Goal: Book appointment/travel/reservation

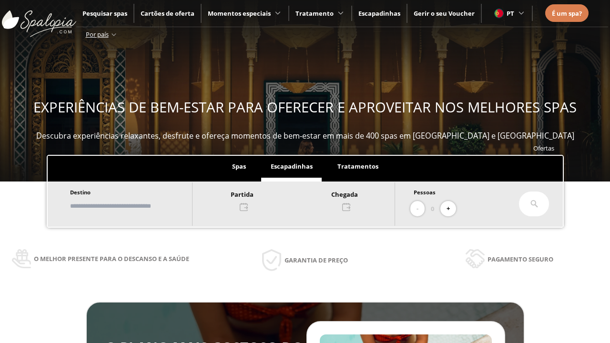
click at [134, 206] on input "text" at bounding box center [126, 206] width 119 height 17
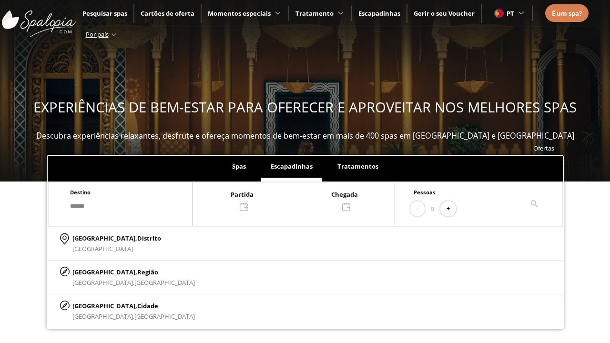
type input "******"
click at [95, 306] on p "[GEOGRAPHIC_DATA], Cidade" at bounding box center [133, 306] width 123 height 10
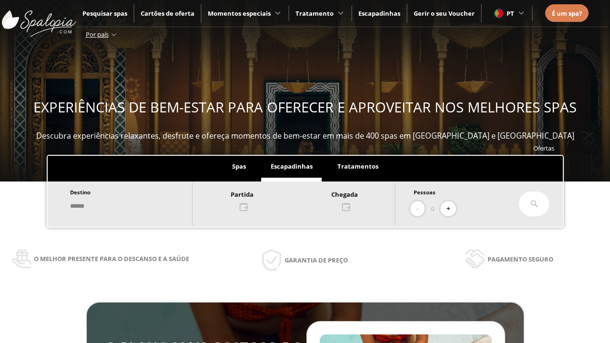
click at [303, 200] on div at bounding box center [294, 200] width 202 height 23
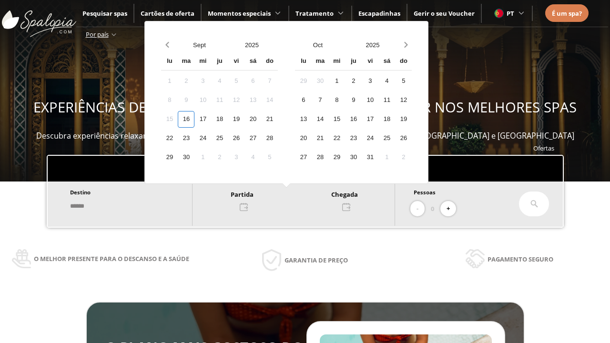
click at [228, 119] on div "18" at bounding box center [219, 119] width 17 height 17
click at [245, 119] on div "19" at bounding box center [236, 119] width 17 height 17
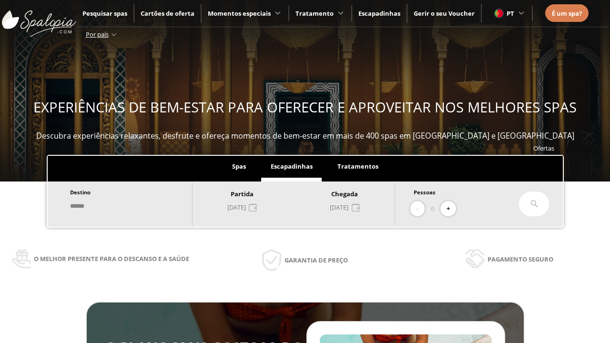
click at [452, 209] on button "+" at bounding box center [449, 209] width 16 height 16
click at [535, 204] on icon at bounding box center [535, 204] width 8 height 8
